Goal: Navigation & Orientation: Understand site structure

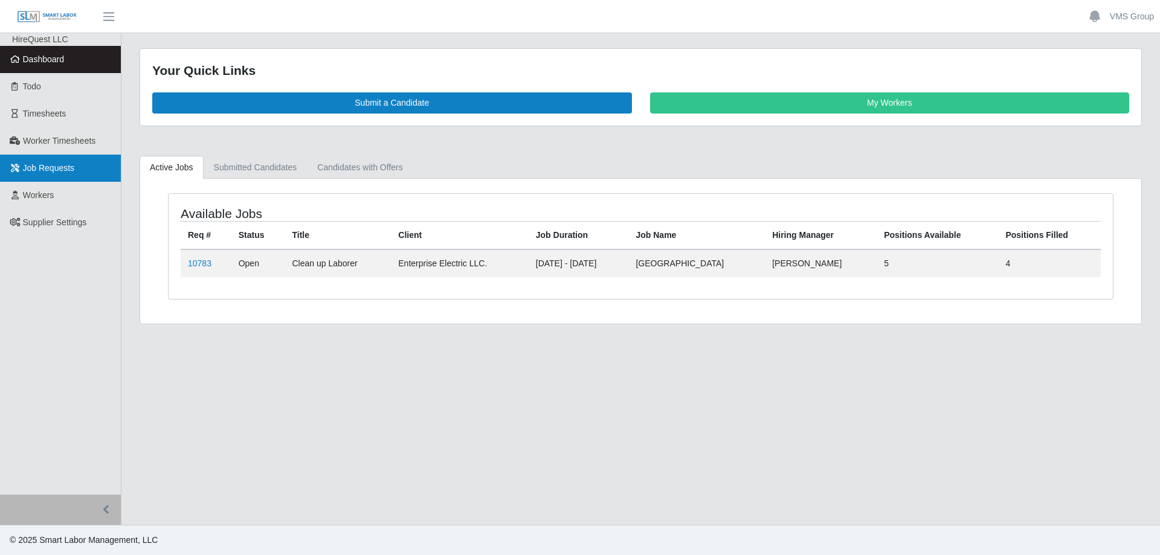
click at [65, 156] on link "Job Requests" at bounding box center [60, 168] width 121 height 27
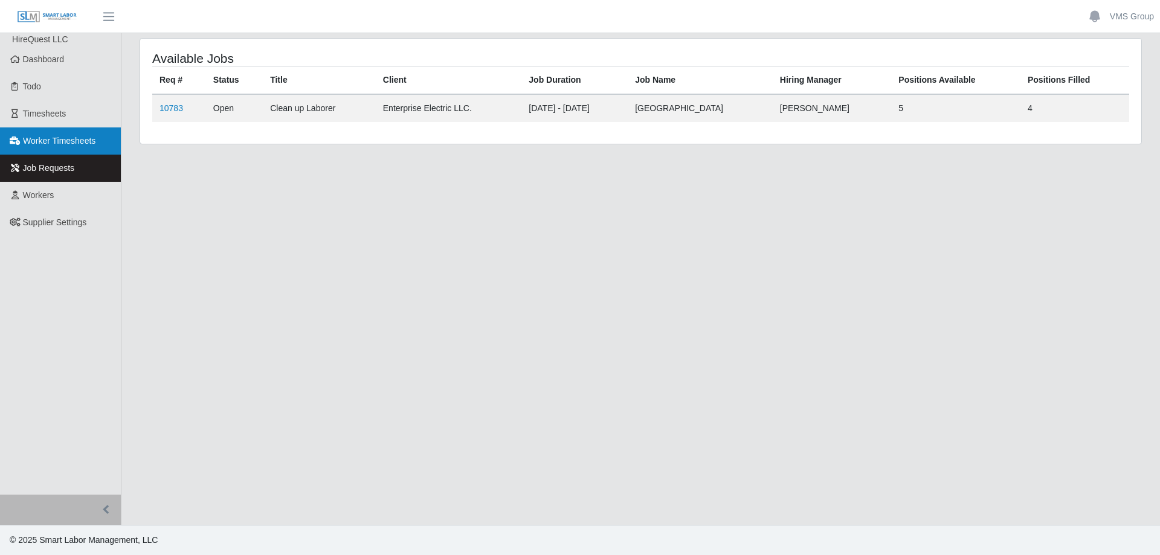
click at [69, 141] on span "Worker Timesheets" at bounding box center [59, 141] width 73 height 10
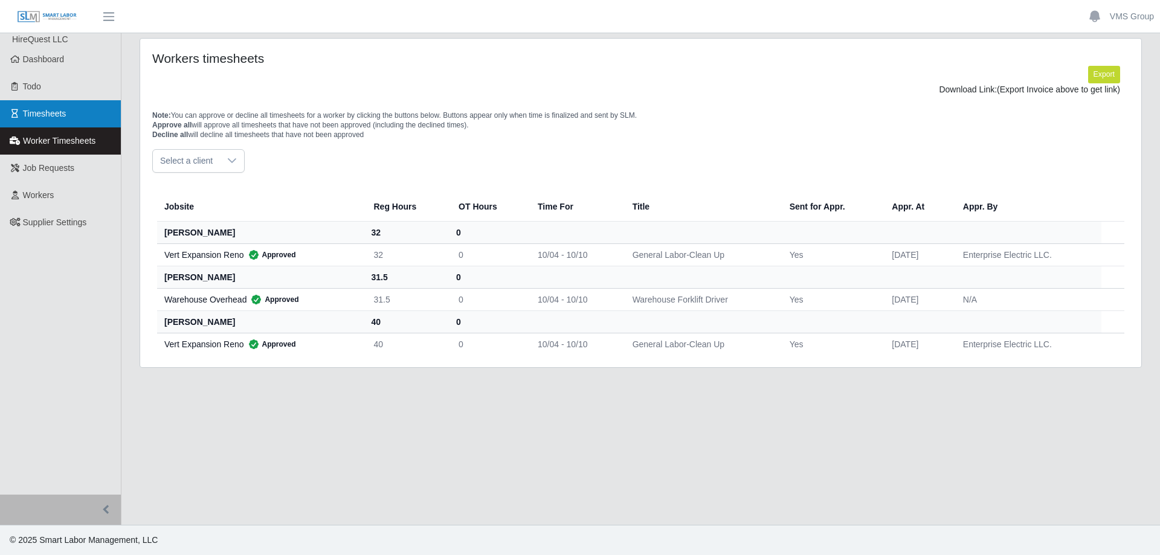
click at [59, 118] on span "Timesheets" at bounding box center [45, 114] width 44 height 10
